Goal: Transaction & Acquisition: Purchase product/service

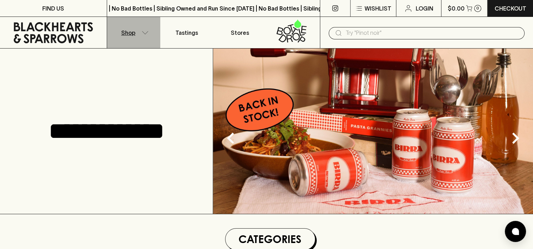
click at [130, 31] on p "Shop" at bounding box center [128, 33] width 14 height 8
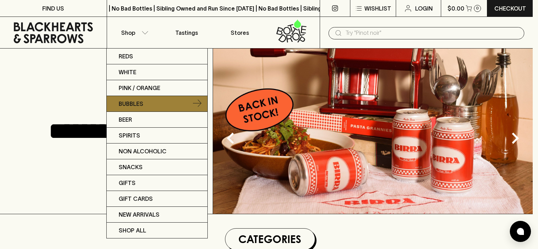
click at [140, 104] on p "Bubbles" at bounding box center [131, 104] width 25 height 8
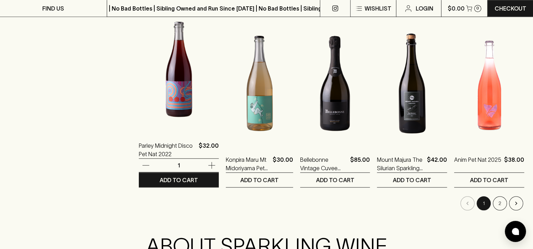
scroll to position [740, 0]
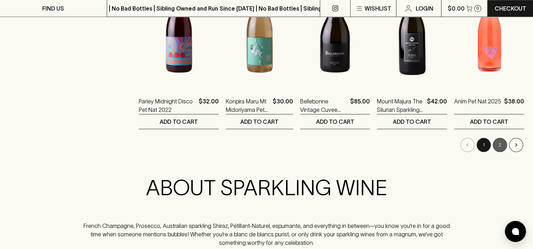
click at [499, 146] on button "2" at bounding box center [500, 145] width 14 height 14
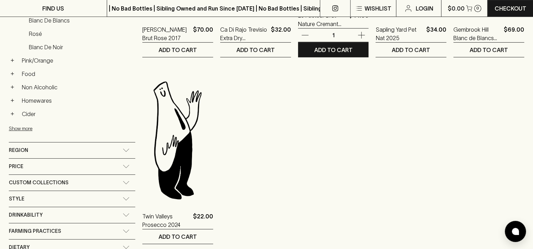
scroll to position [352, 0]
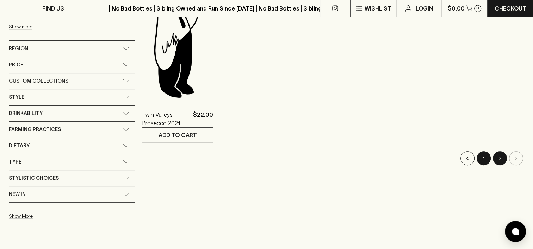
click at [483, 156] on button "1" at bounding box center [484, 159] width 14 height 14
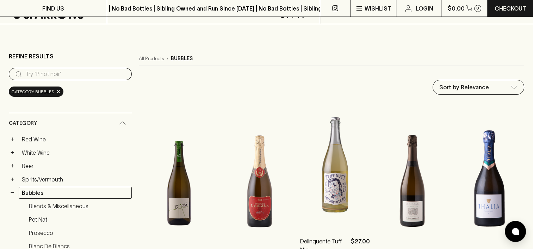
scroll to position [141, 0]
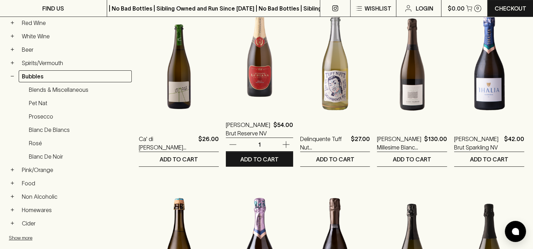
click at [228, 67] on img at bounding box center [259, 48] width 67 height 123
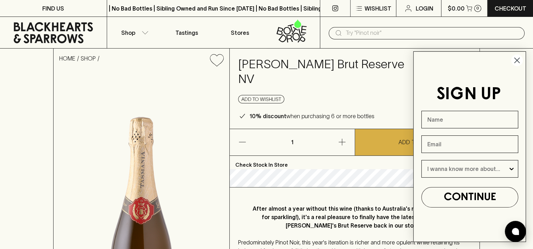
click at [519, 61] on circle "Close dialog" at bounding box center [517, 61] width 12 height 12
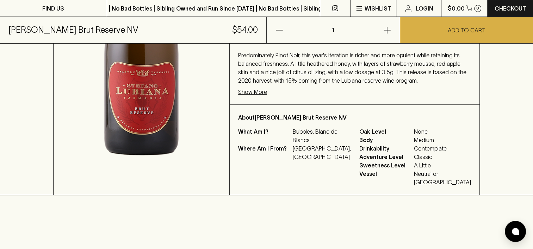
scroll to position [247, 0]
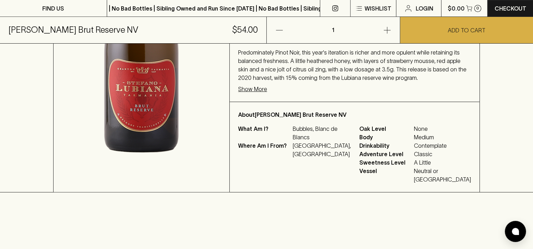
click at [267, 93] on p "Show More" at bounding box center [252, 89] width 29 height 8
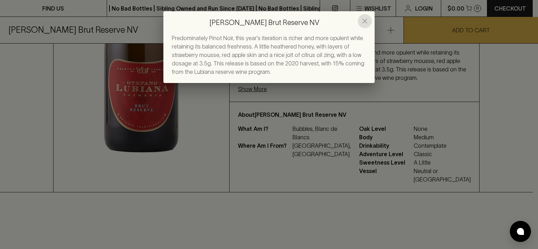
click at [365, 21] on icon "close" at bounding box center [365, 21] width 5 height 5
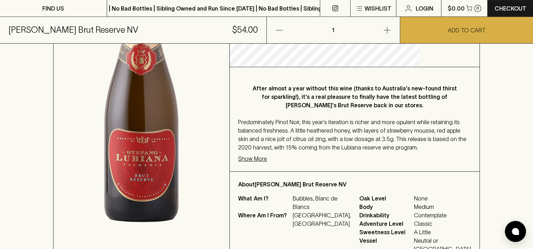
scroll to position [176, 0]
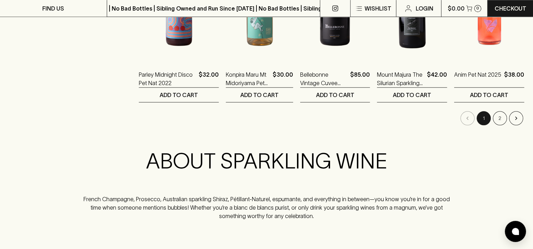
scroll to position [775, 0]
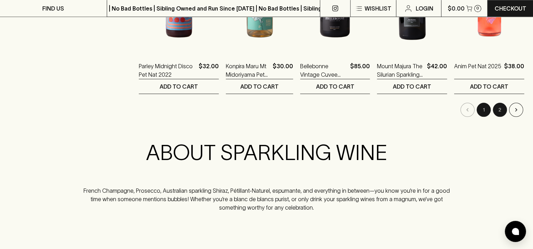
click at [496, 110] on button "2" at bounding box center [500, 110] width 14 height 14
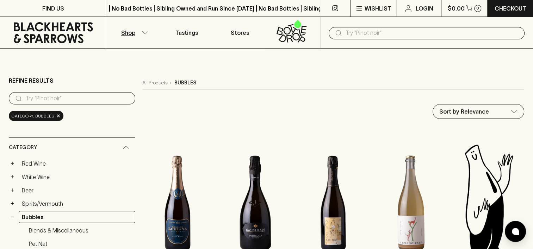
scroll to position [70, 0]
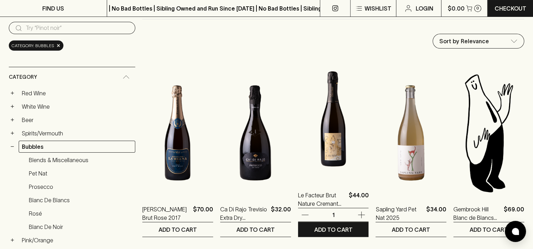
click at [315, 131] on img at bounding box center [333, 118] width 71 height 123
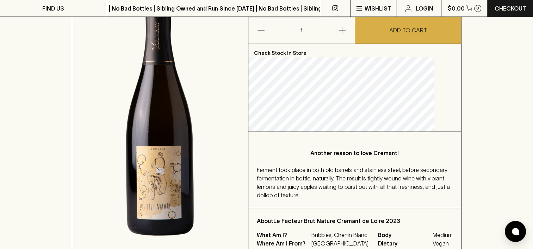
scroll to position [141, 0]
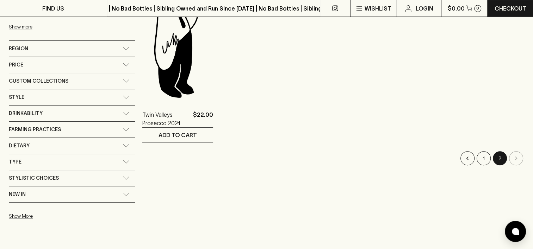
scroll to position [388, 0]
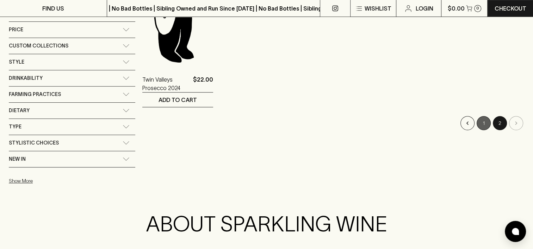
click at [483, 123] on button "1" at bounding box center [484, 123] width 14 height 14
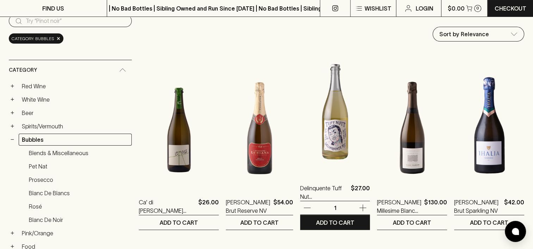
scroll to position [141, 0]
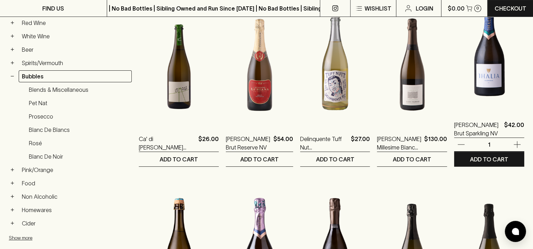
click at [483, 90] on img at bounding box center [489, 48] width 70 height 123
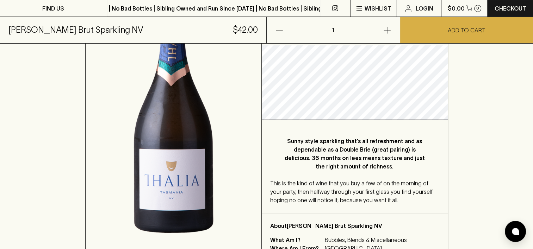
scroll to position [106, 0]
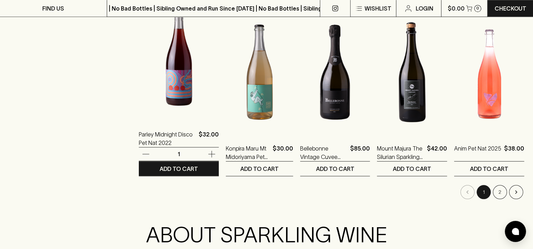
scroll to position [705, 0]
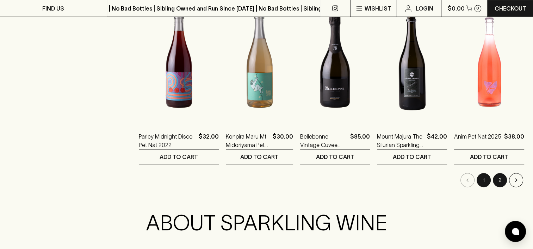
click at [498, 179] on button "2" at bounding box center [500, 180] width 14 height 14
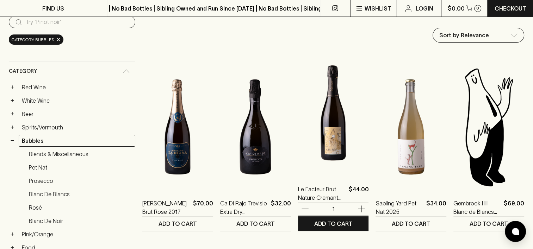
scroll to position [70, 0]
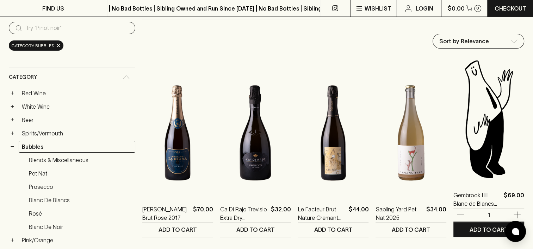
click at [483, 132] on img at bounding box center [489, 118] width 71 height 123
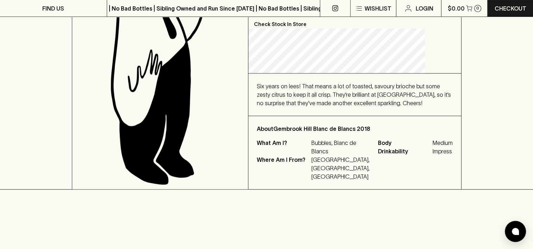
scroll to position [176, 0]
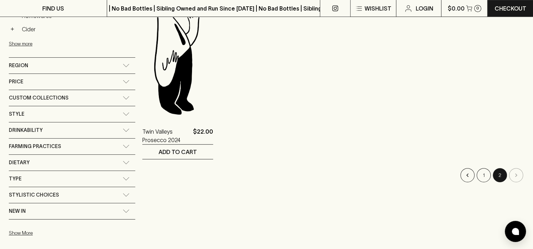
scroll to position [388, 0]
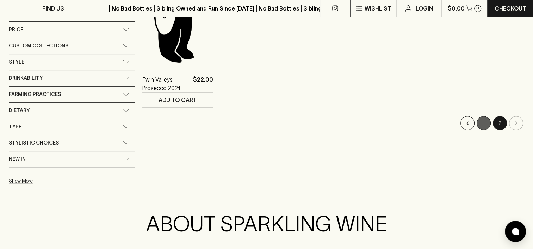
click at [485, 122] on button "1" at bounding box center [484, 123] width 14 height 14
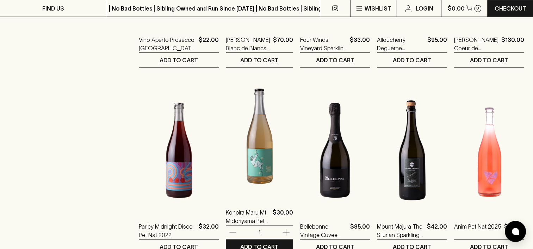
scroll to position [670, 0]
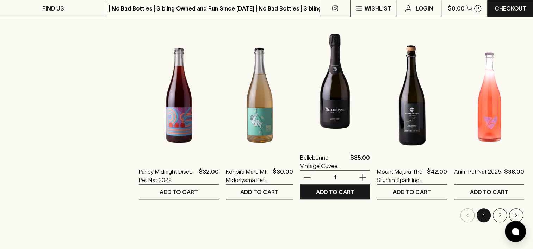
click at [312, 117] on img at bounding box center [335, 81] width 70 height 123
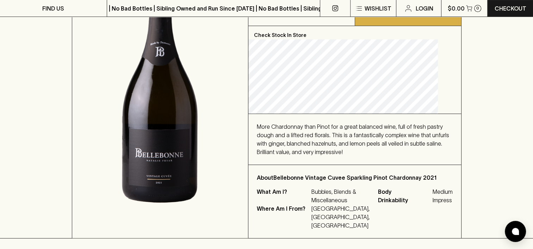
scroll to position [141, 0]
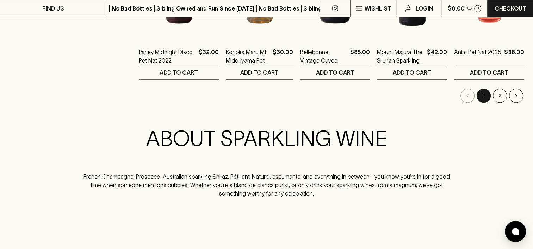
scroll to position [810, 0]
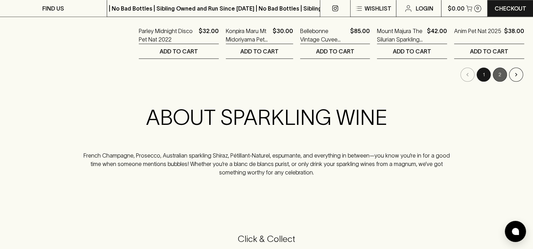
click at [502, 72] on button "2" at bounding box center [500, 75] width 14 height 14
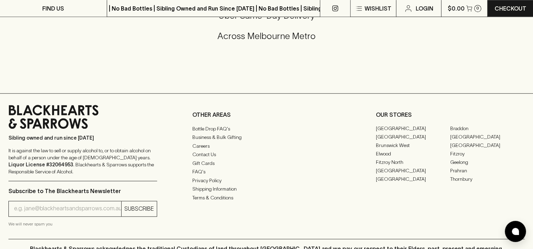
scroll to position [775, 0]
